Goal: Information Seeking & Learning: Learn about a topic

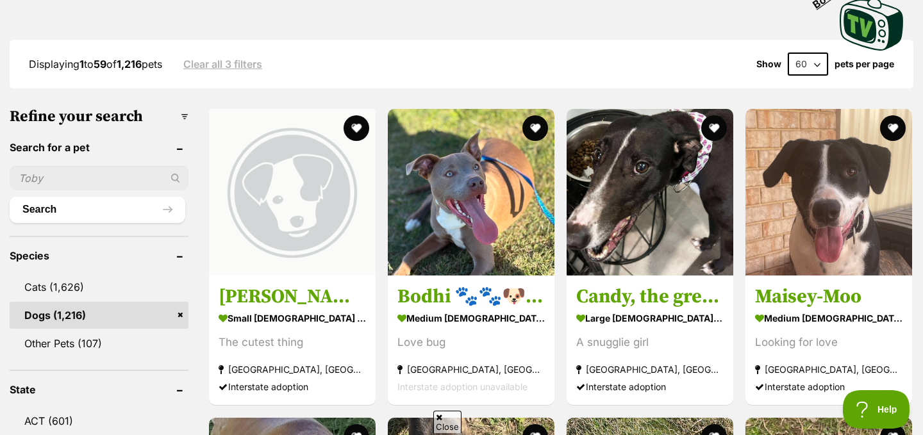
scroll to position [308, 0]
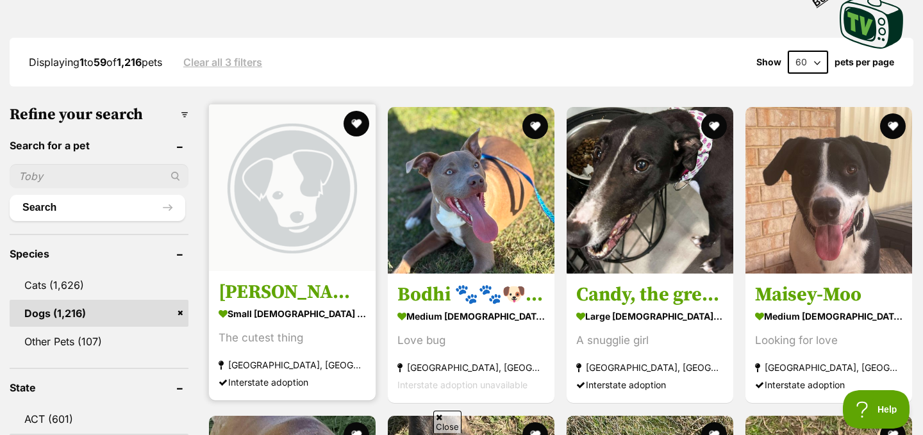
click at [254, 180] on img at bounding box center [292, 187] width 167 height 167
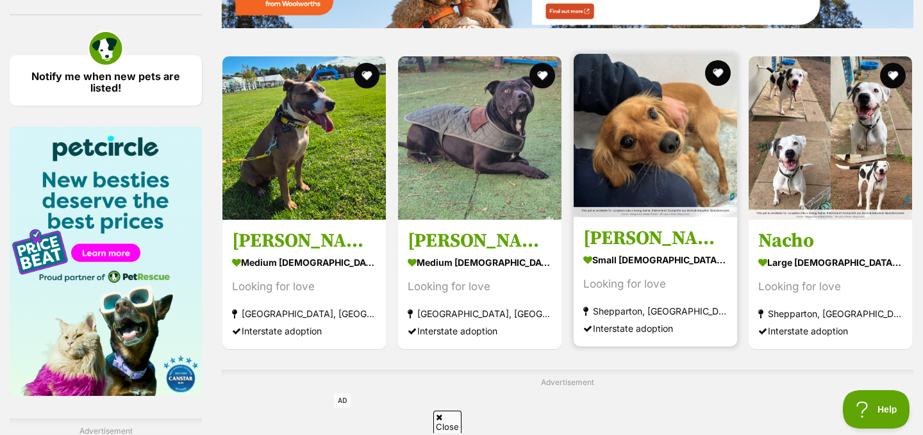
scroll to position [0, 0]
click at [671, 142] on img at bounding box center [654, 135] width 163 height 163
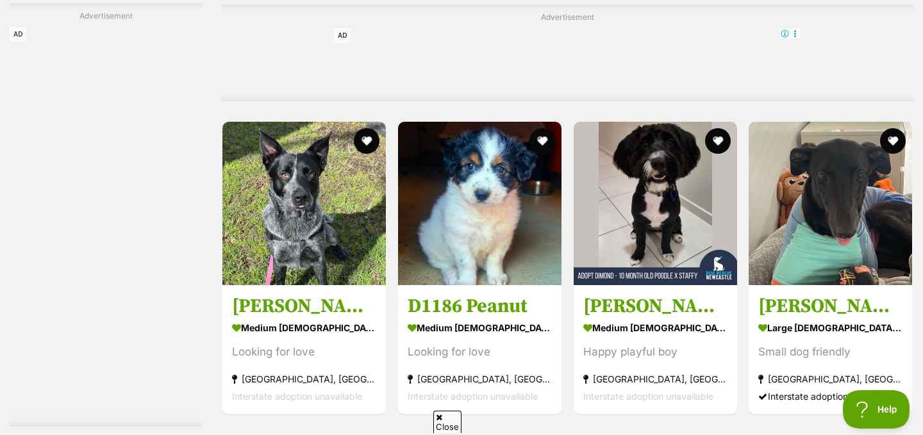
scroll to position [4111, 0]
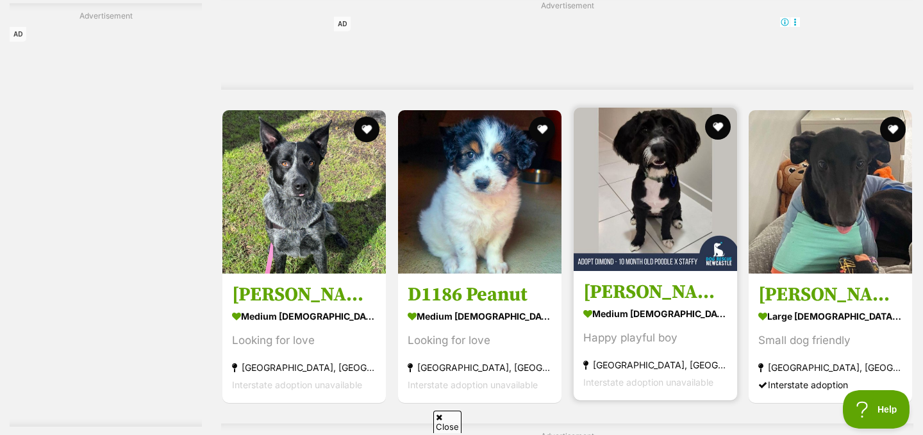
click at [673, 192] on img at bounding box center [654, 189] width 163 height 163
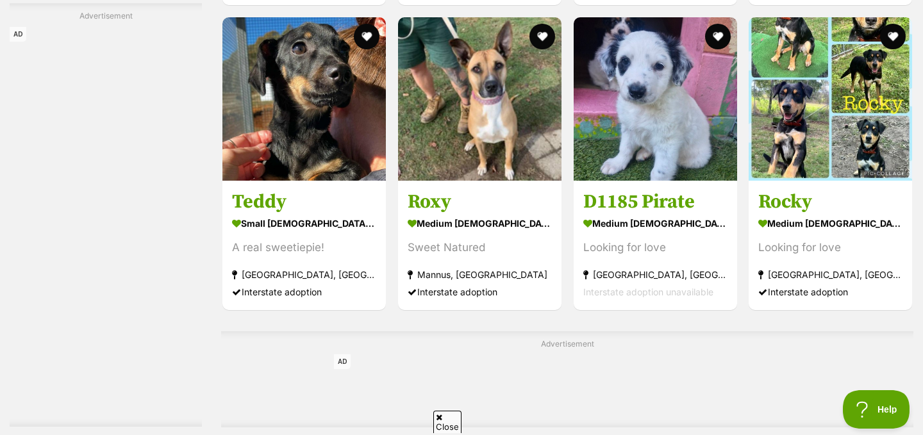
scroll to position [4940, 0]
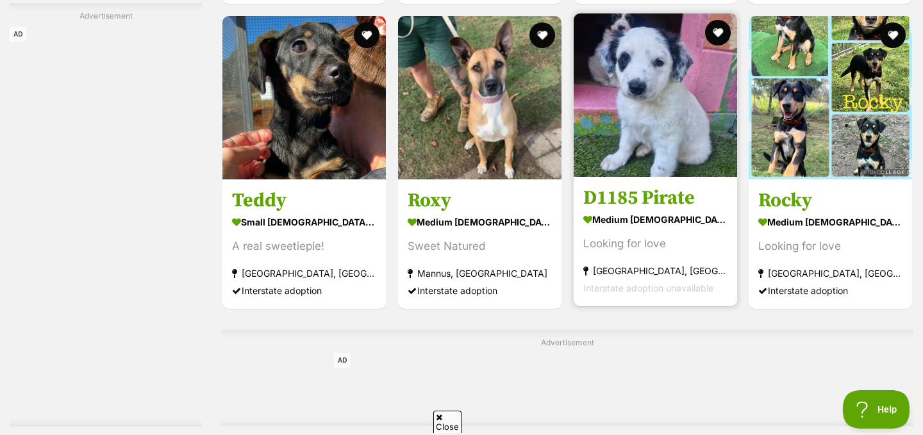
click at [659, 129] on img at bounding box center [654, 94] width 163 height 163
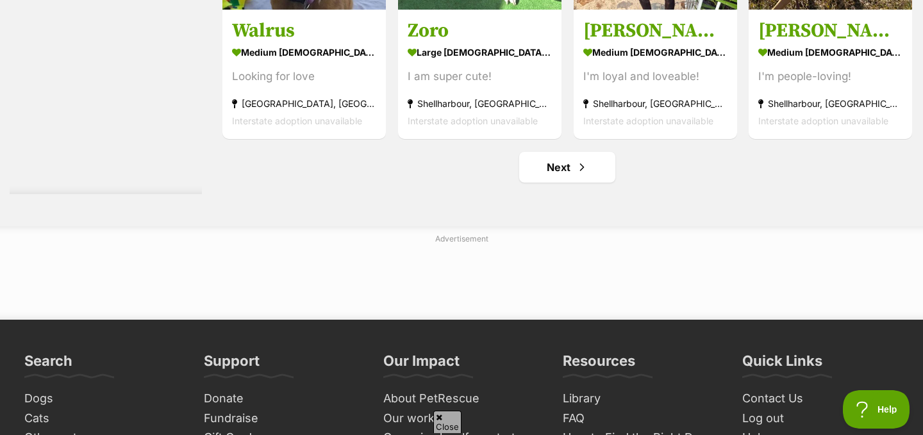
scroll to position [5955, 0]
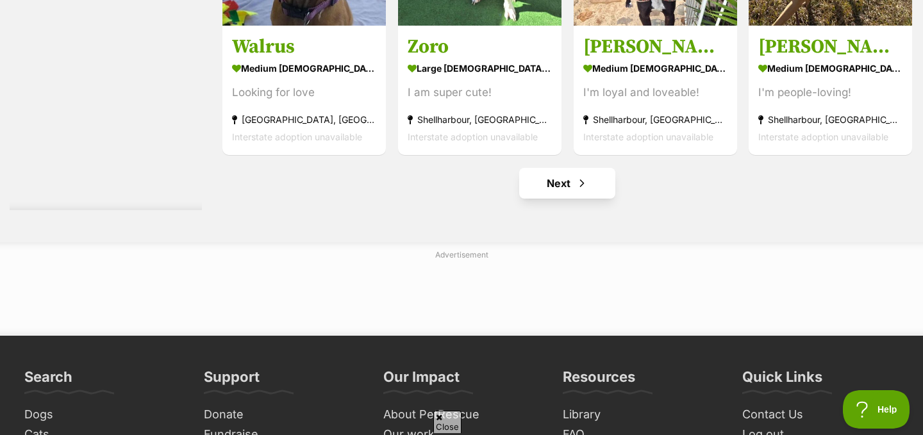
click at [562, 190] on link "Next" at bounding box center [567, 183] width 96 height 31
